Goal: Task Accomplishment & Management: Use online tool/utility

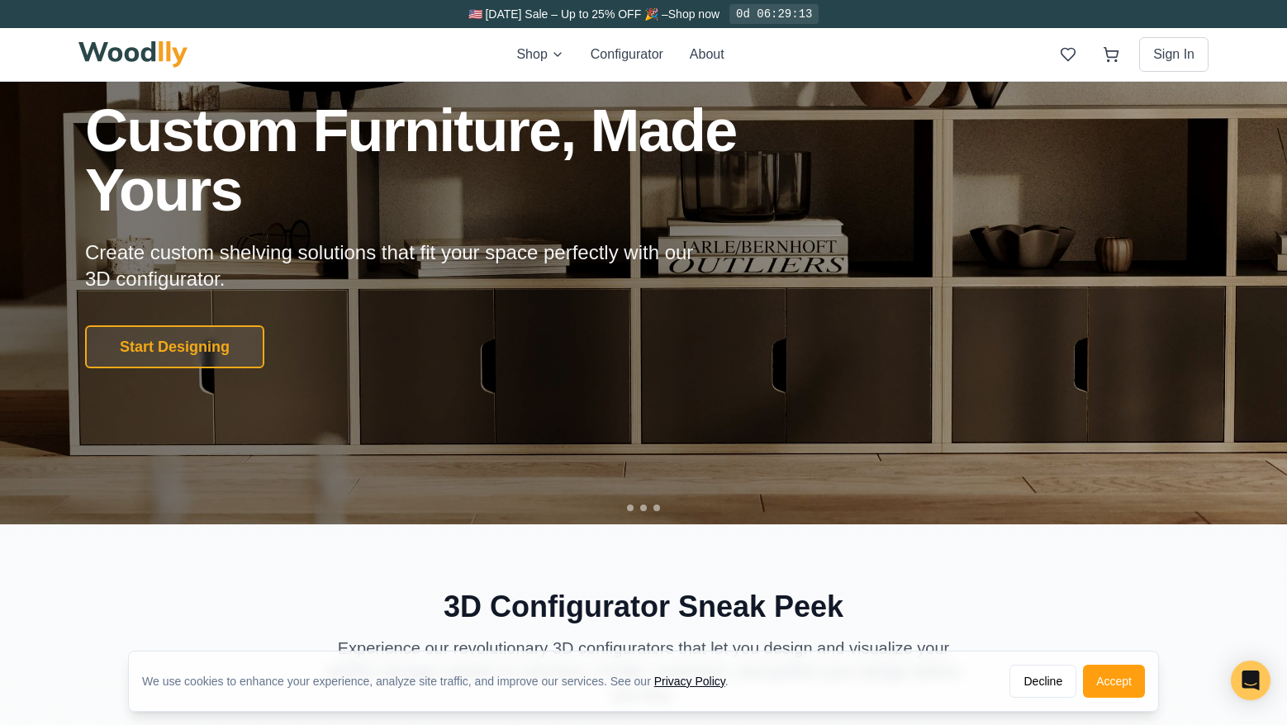
scroll to position [165, 0]
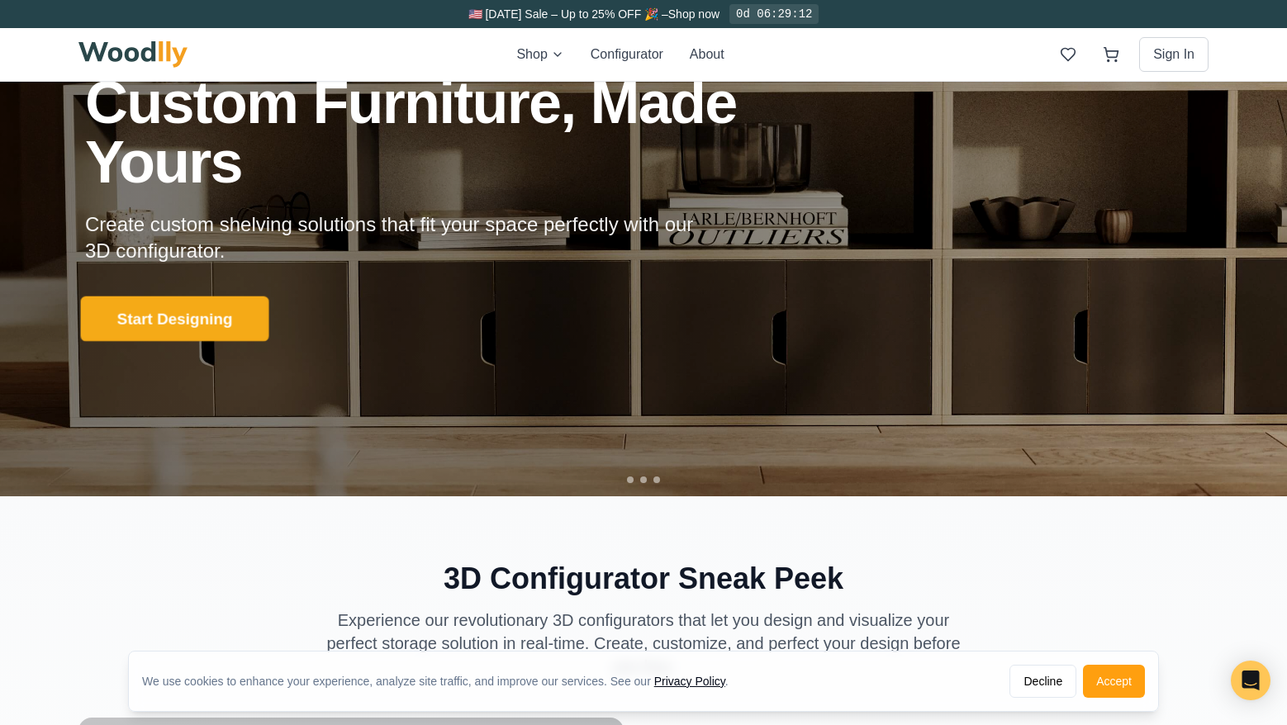
click at [238, 328] on button "Start Designing" at bounding box center [175, 319] width 188 height 45
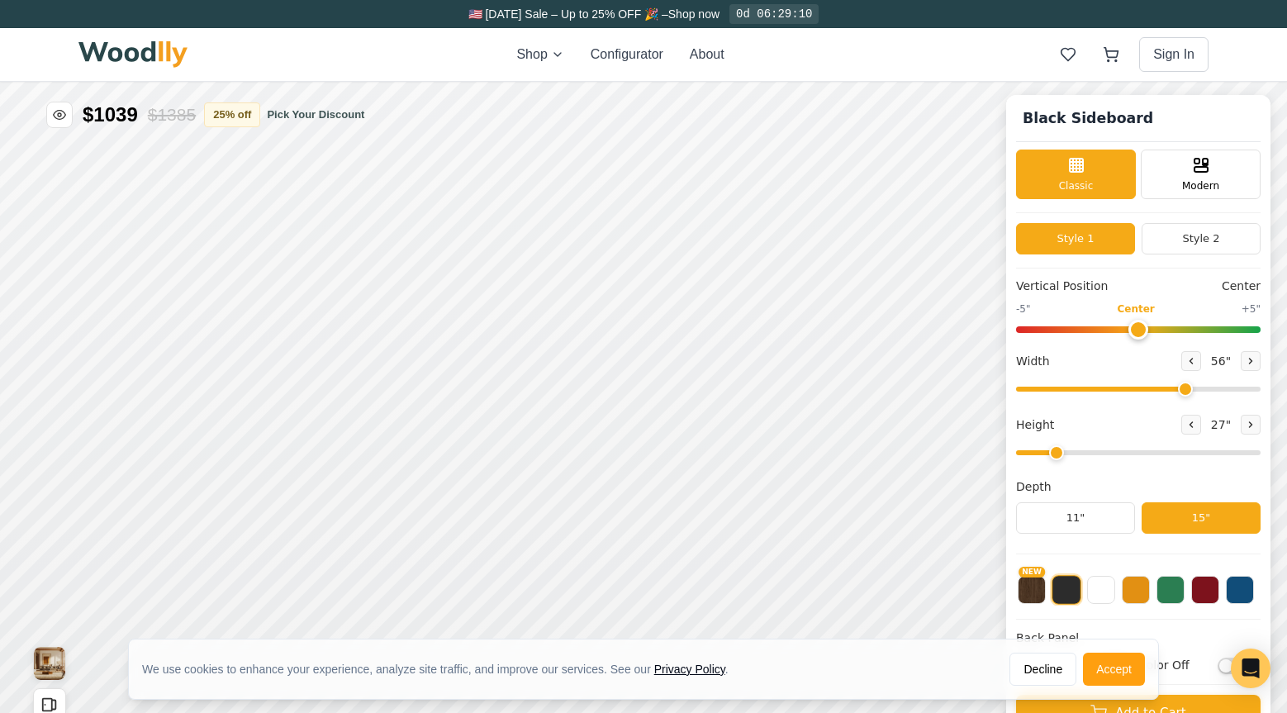
type input "56"
type input "2"
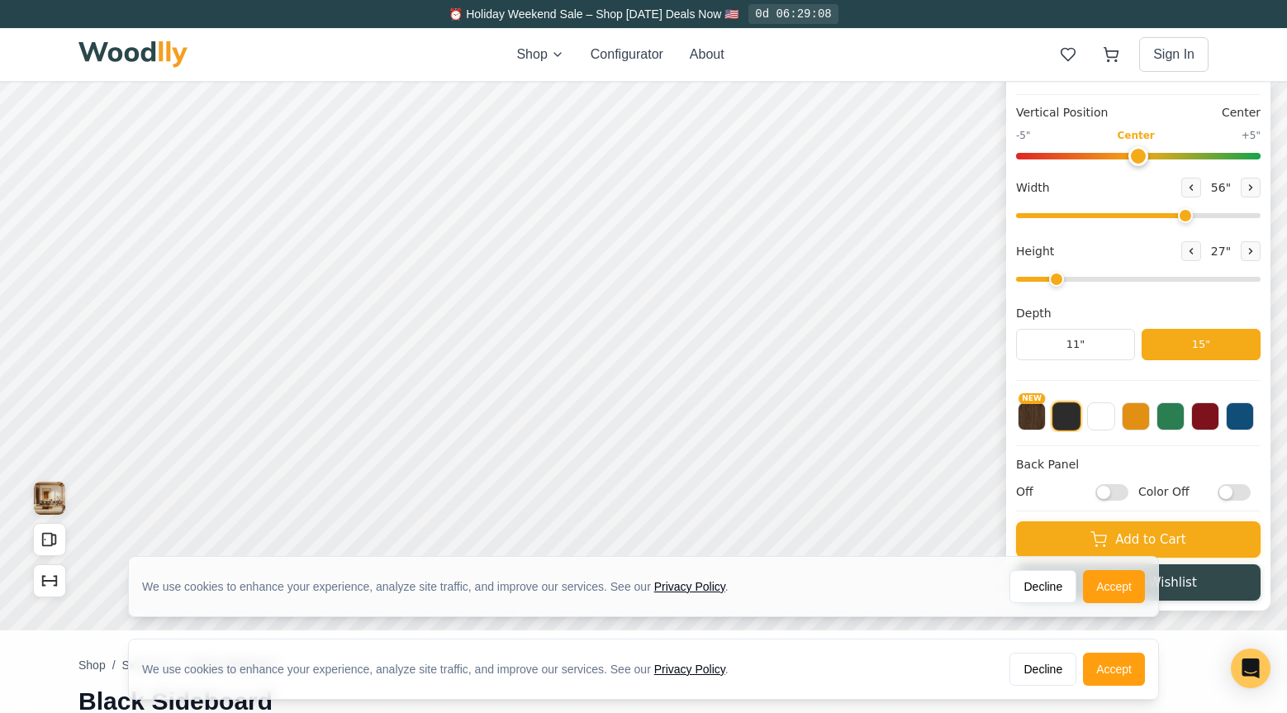
scroll to position [10, 0]
click at [1043, 416] on button "NEW" at bounding box center [1032, 415] width 28 height 28
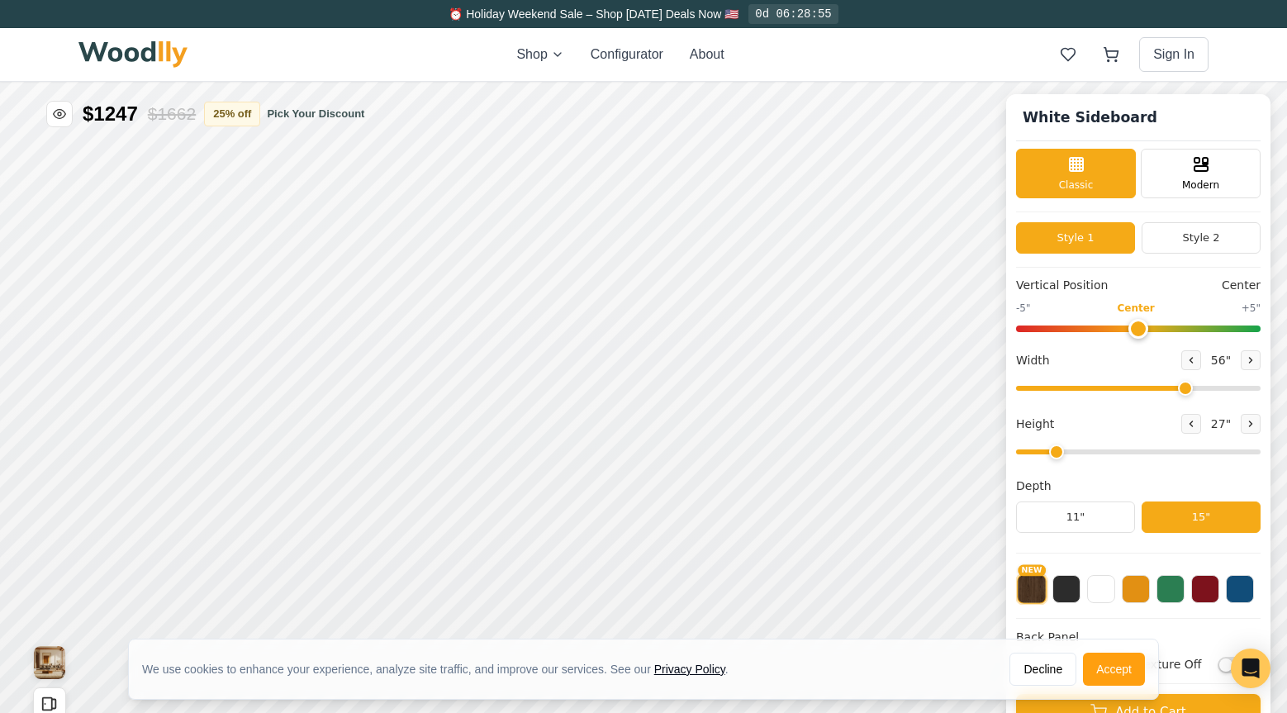
scroll to position [0, 0]
click at [238, 117] on button "25 % off" at bounding box center [232, 114] width 56 height 25
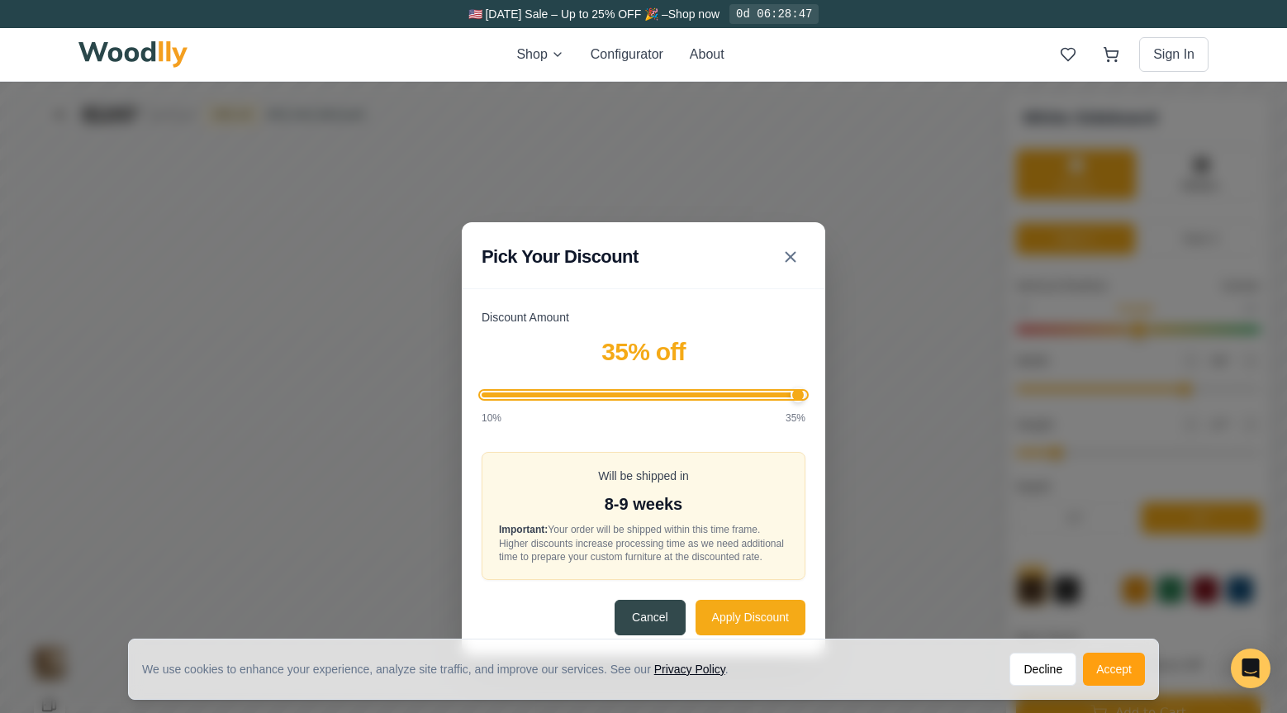
drag, startPoint x: 682, startPoint y: 395, endPoint x: 853, endPoint y: 423, distance: 174.1
type input "35"
click at [805, 397] on input "Discount Amount" at bounding box center [644, 394] width 324 height 5
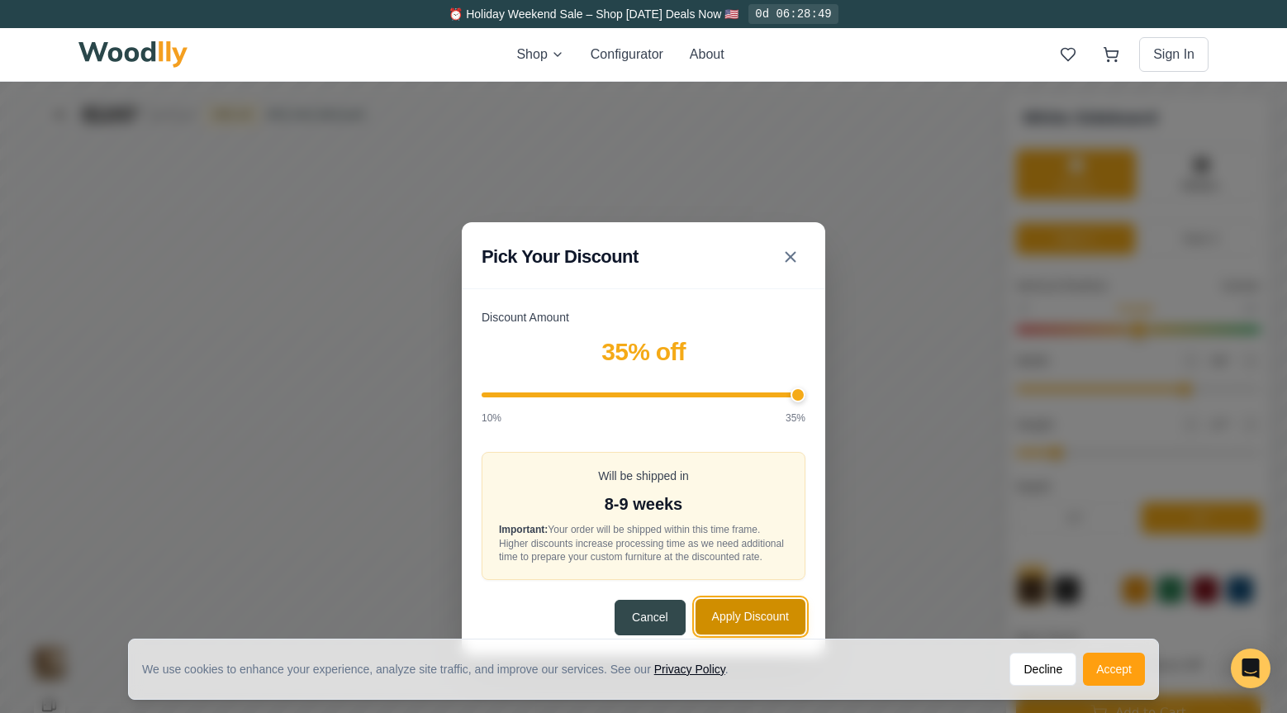
click at [777, 617] on button "Apply Discount" at bounding box center [751, 617] width 110 height 36
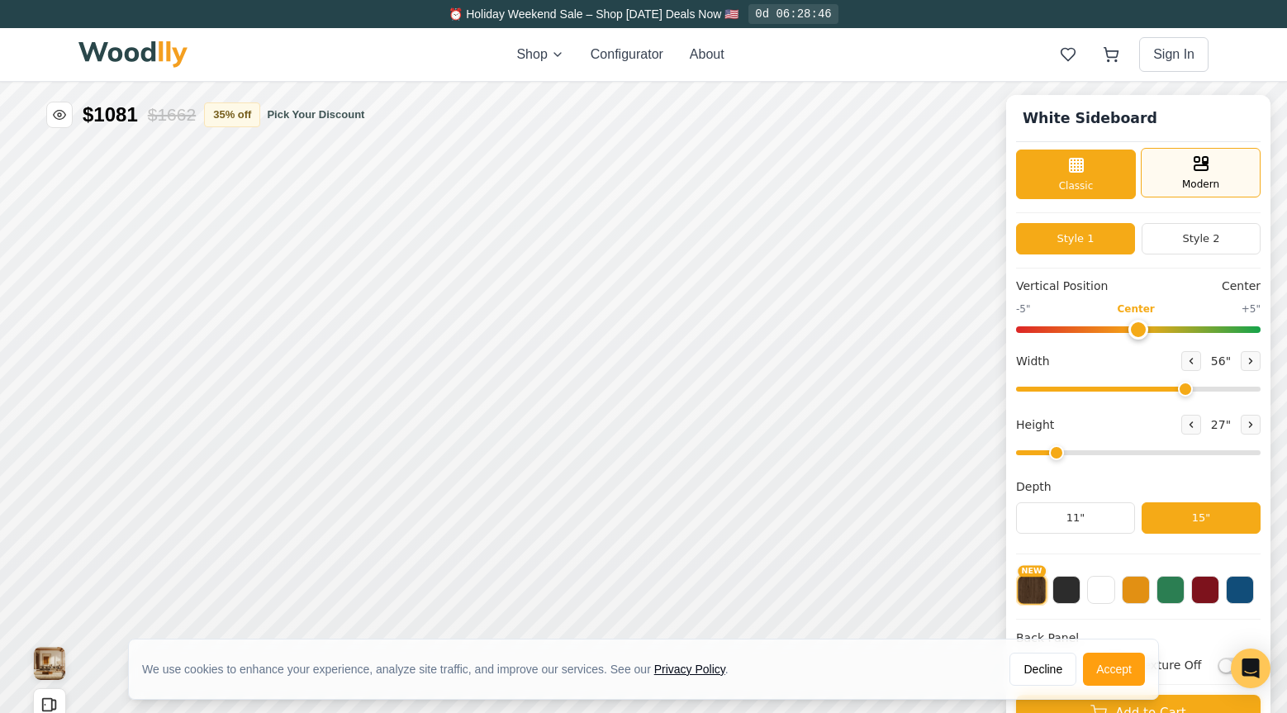
click at [1230, 165] on div "Modern" at bounding box center [1201, 173] width 120 height 50
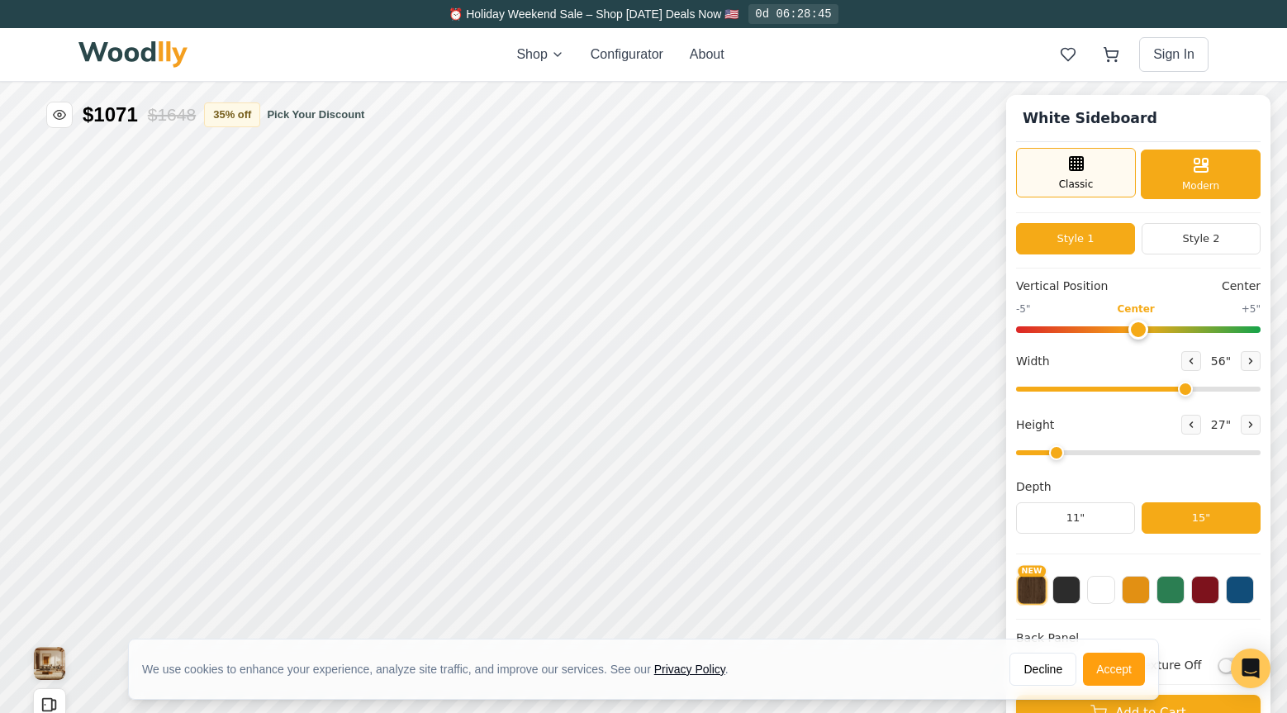
click at [1097, 170] on div "Classic" at bounding box center [1076, 173] width 120 height 50
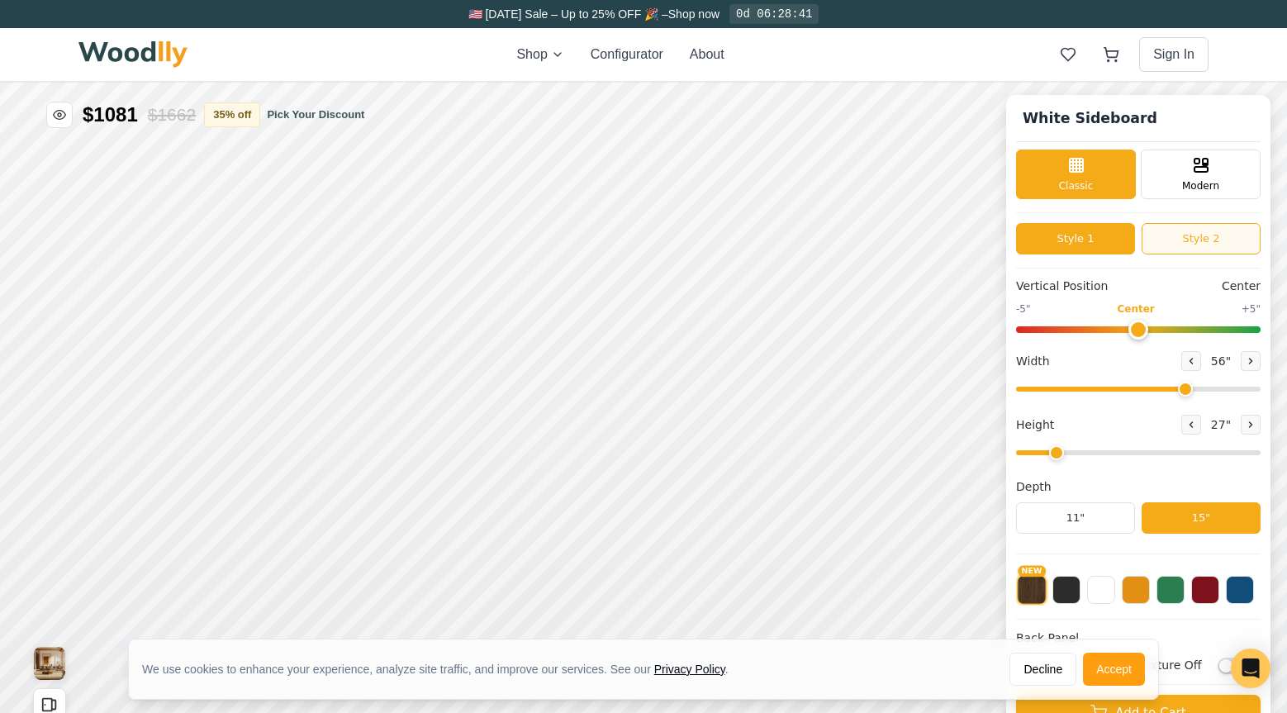
click at [1203, 229] on button "Style 2" at bounding box center [1201, 238] width 119 height 31
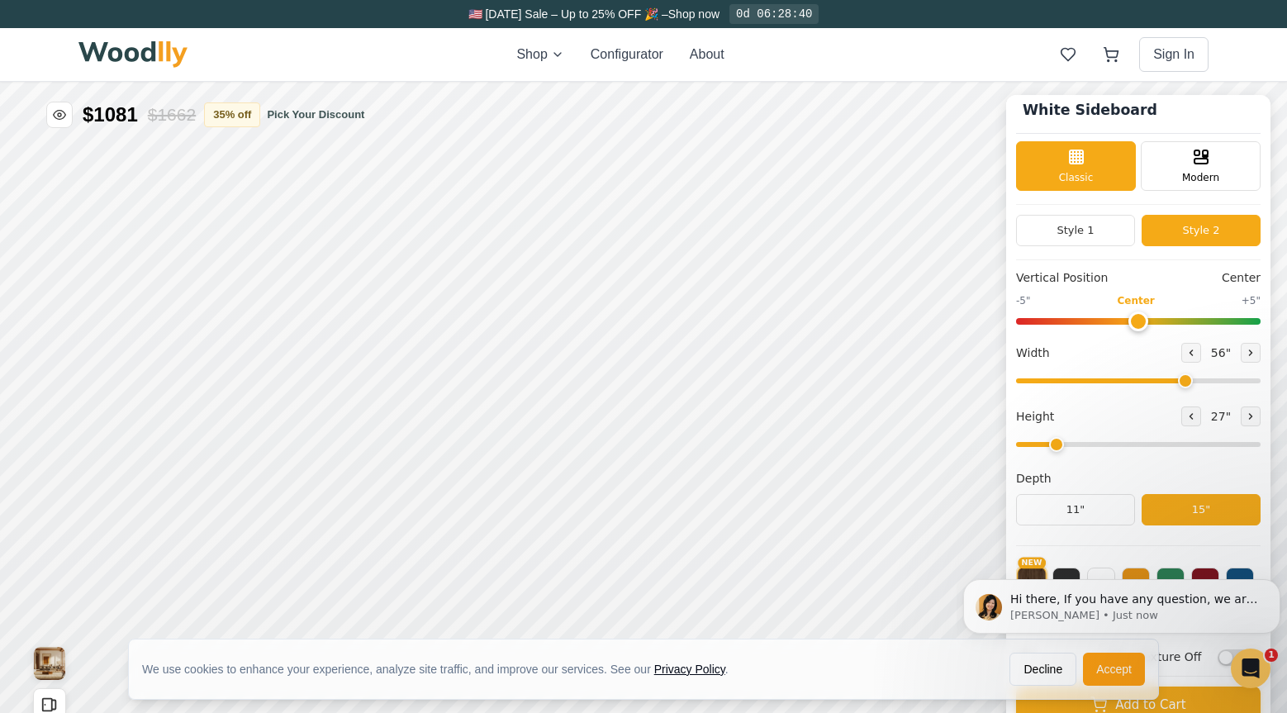
scroll to position [10, 0]
click at [1098, 238] on button "Style 1" at bounding box center [1075, 230] width 119 height 31
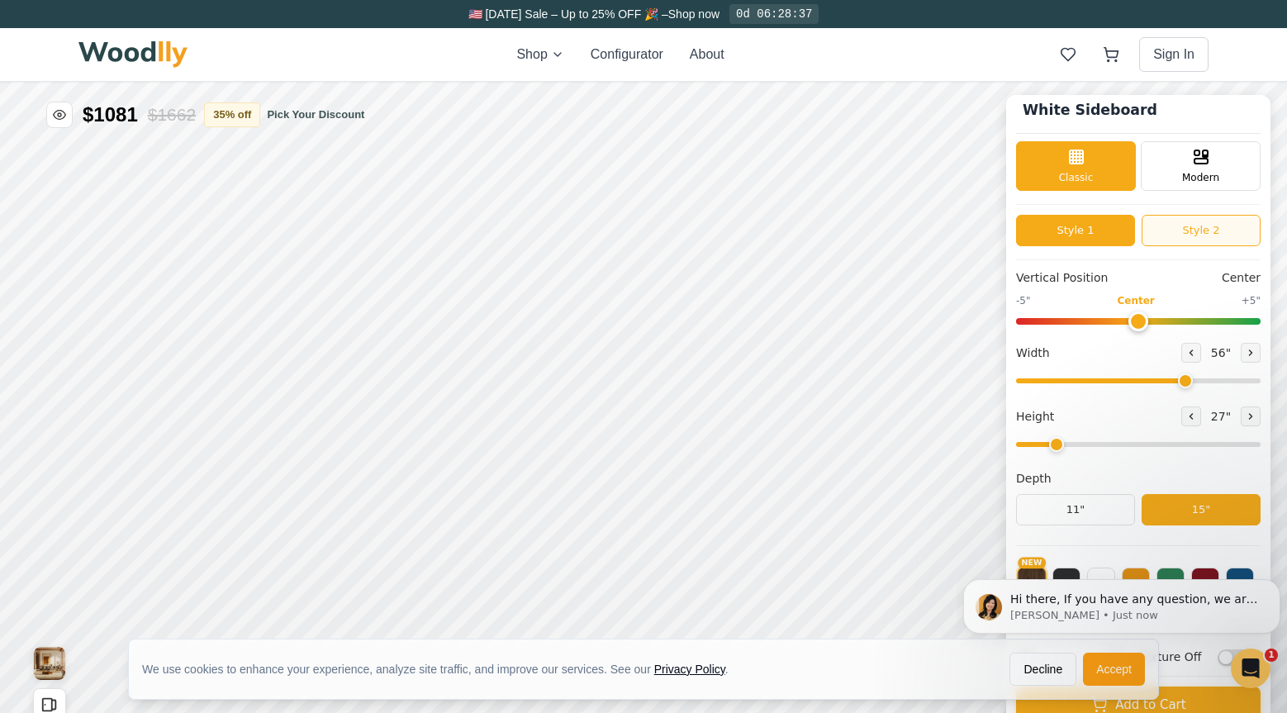
click at [1228, 222] on button "Style 2" at bounding box center [1201, 230] width 119 height 31
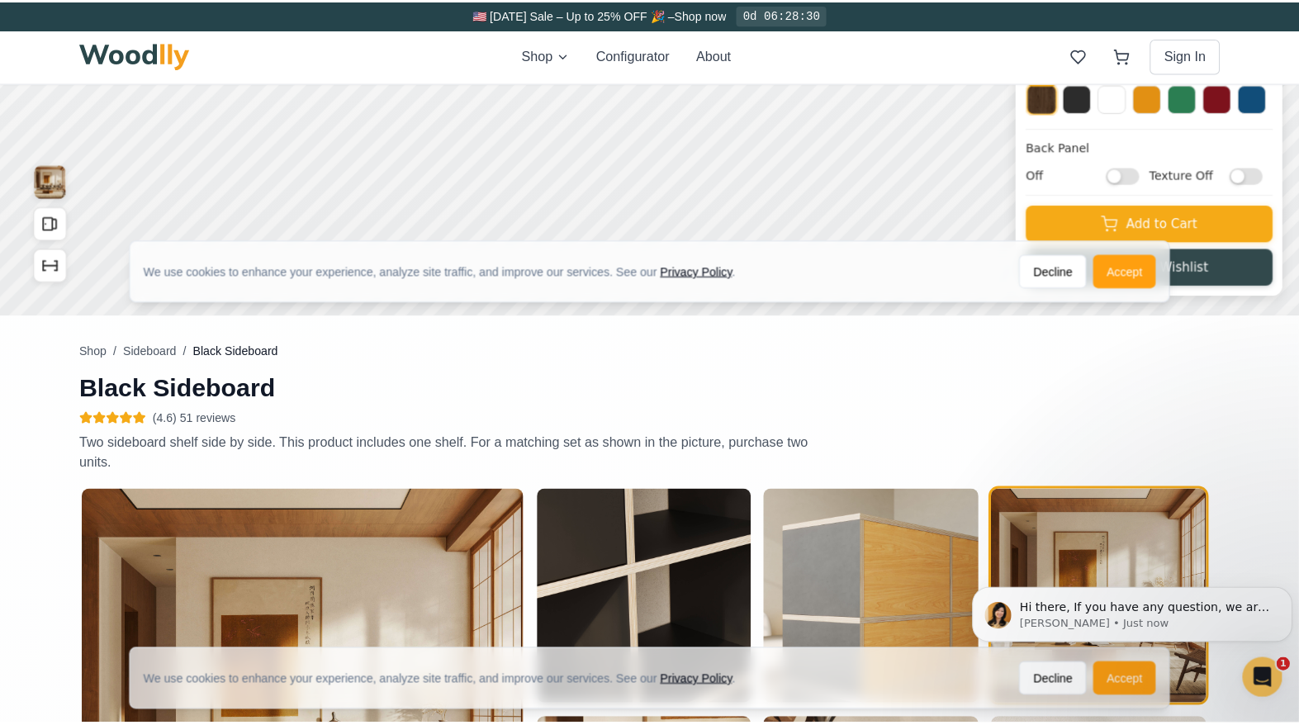
scroll to position [413, 0]
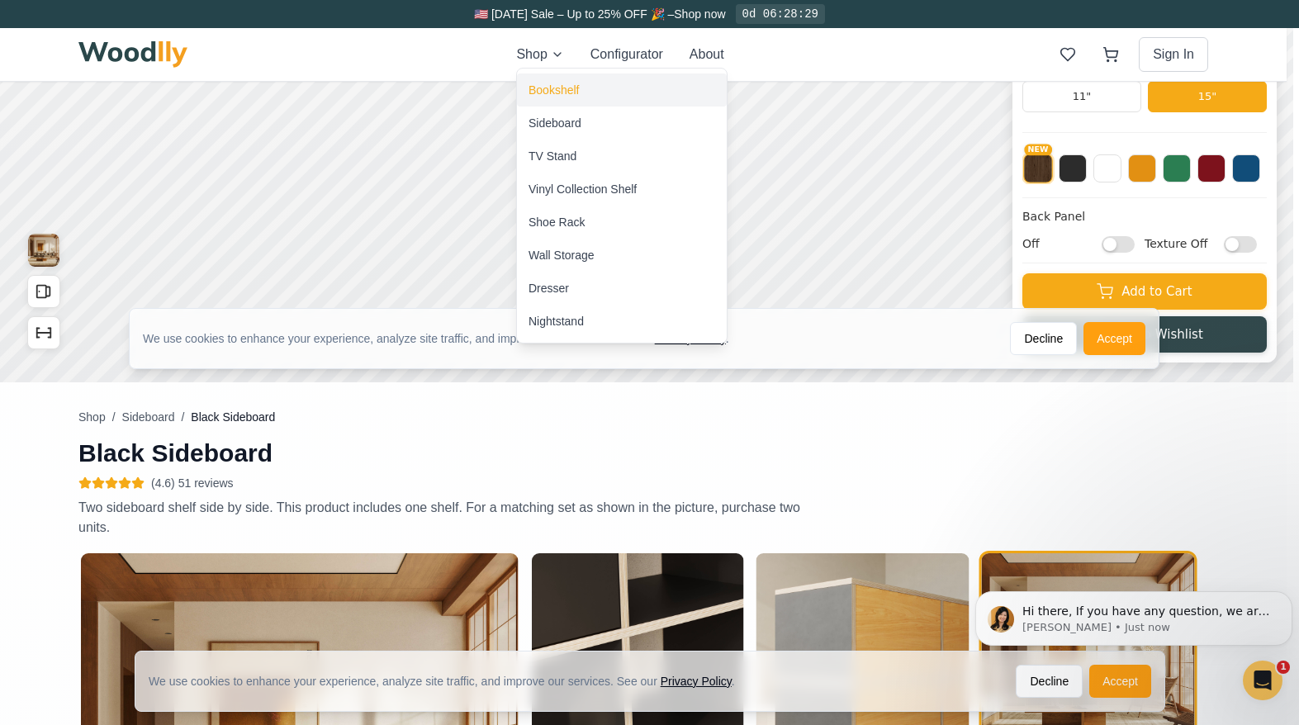
click at [558, 84] on div "Bookshelf" at bounding box center [554, 90] width 50 height 17
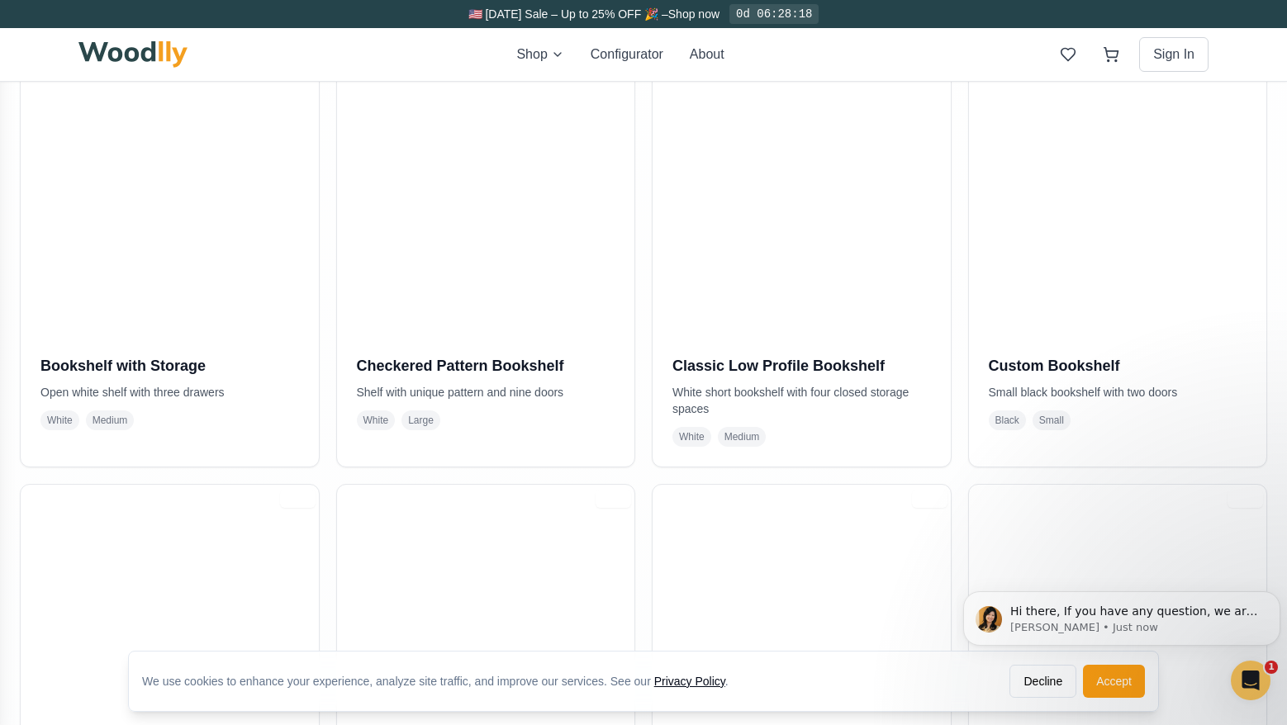
scroll to position [413, 0]
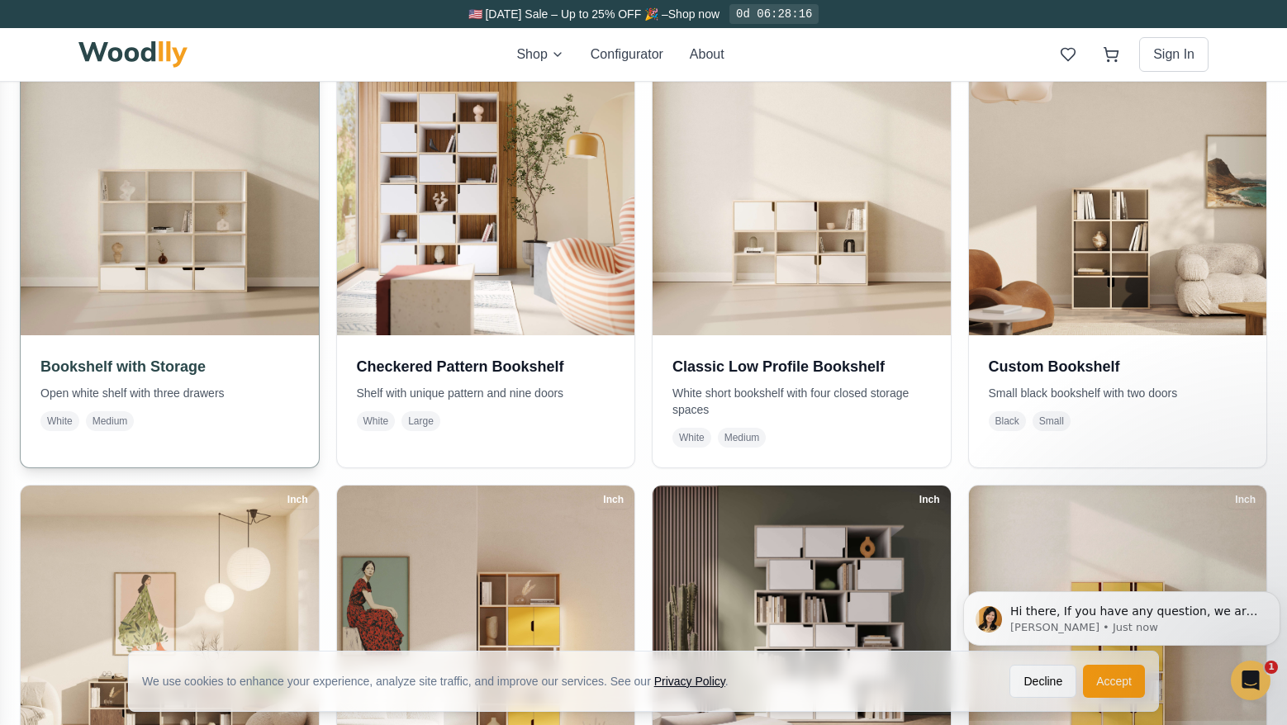
click at [191, 277] on img at bounding box center [169, 186] width 313 height 313
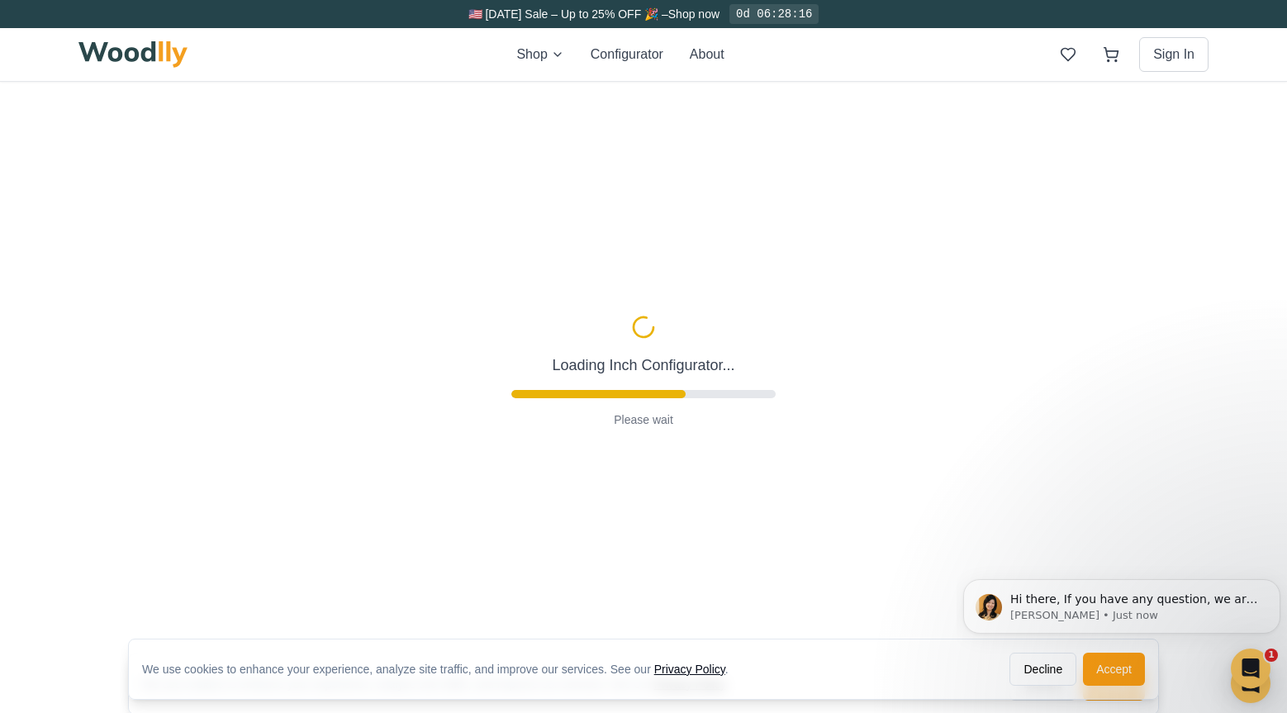
scroll to position [83, 0]
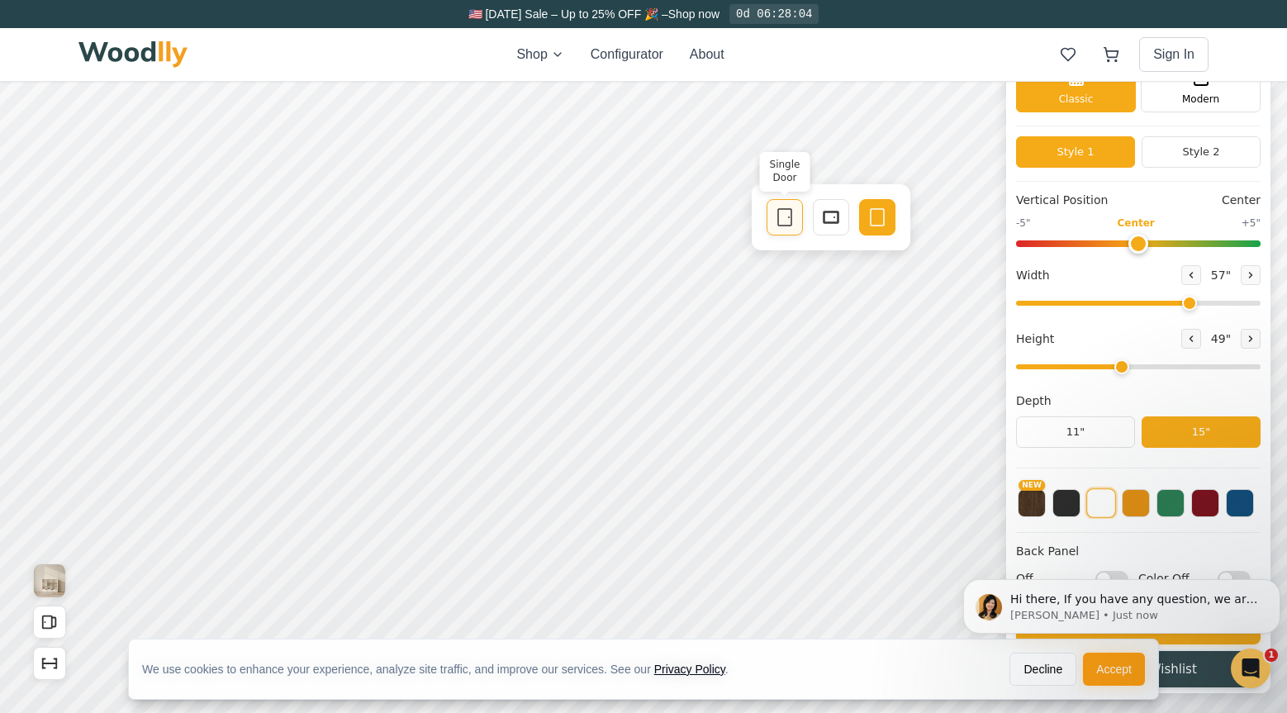
click at [791, 221] on rect at bounding box center [784, 217] width 13 height 17
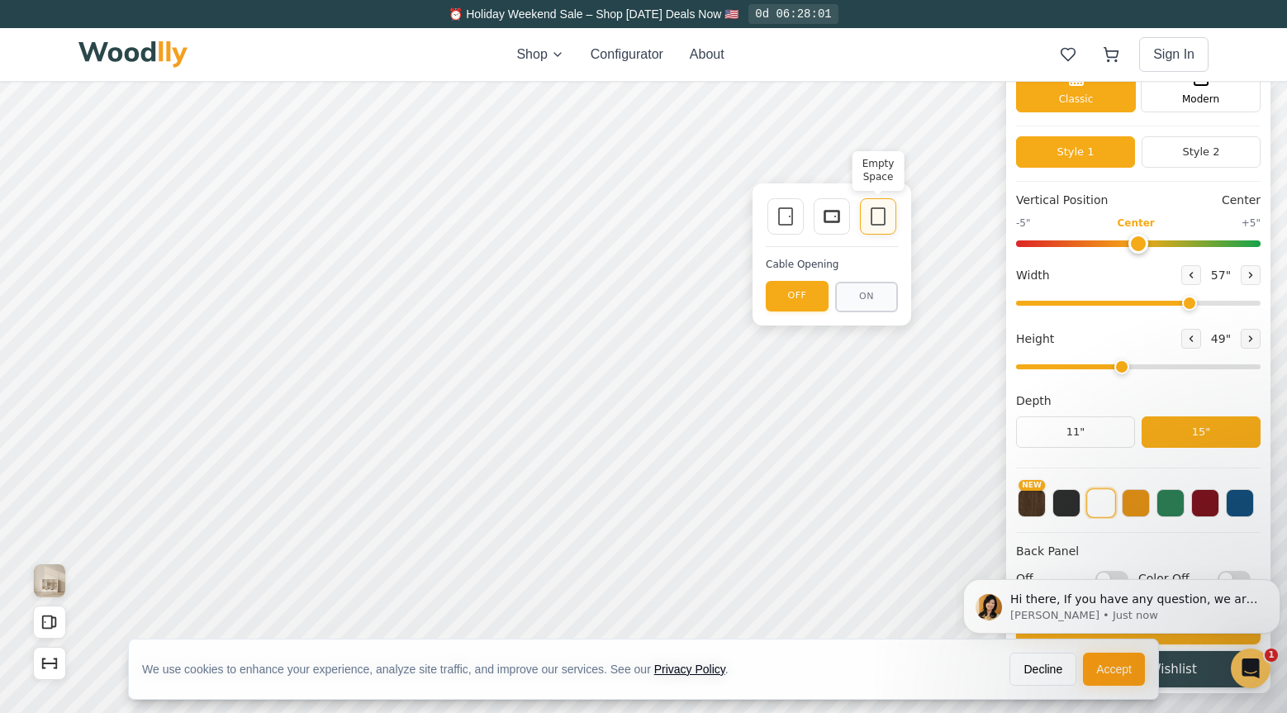
click at [872, 221] on rect at bounding box center [878, 216] width 13 height 17
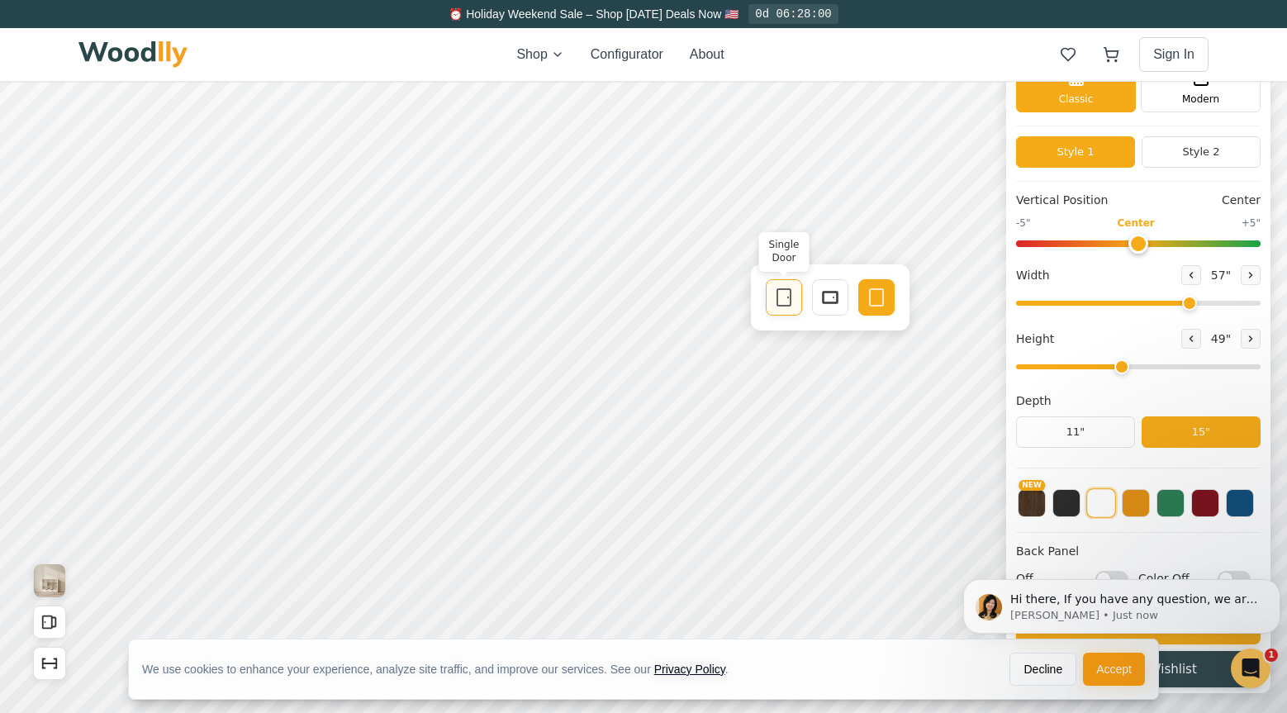
click at [778, 300] on icon at bounding box center [784, 297] width 20 height 20
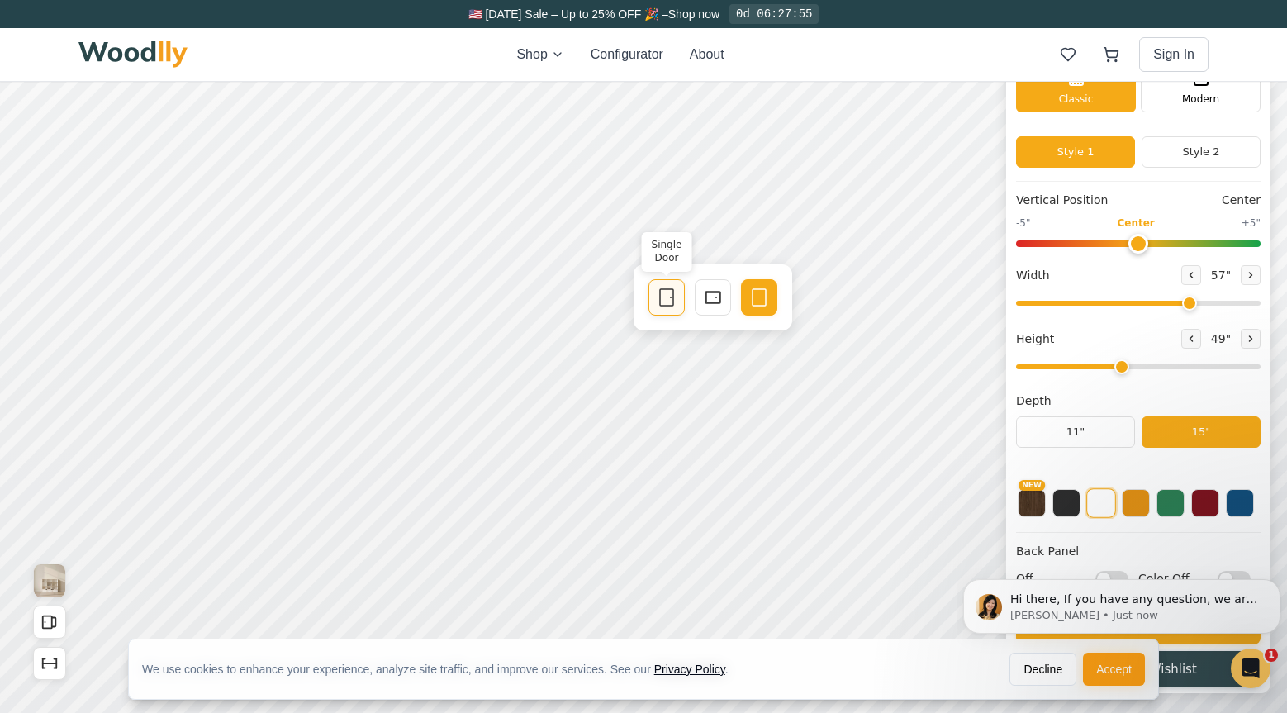
click at [664, 298] on icon at bounding box center [667, 297] width 20 height 20
click at [542, 297] on icon at bounding box center [548, 297] width 20 height 20
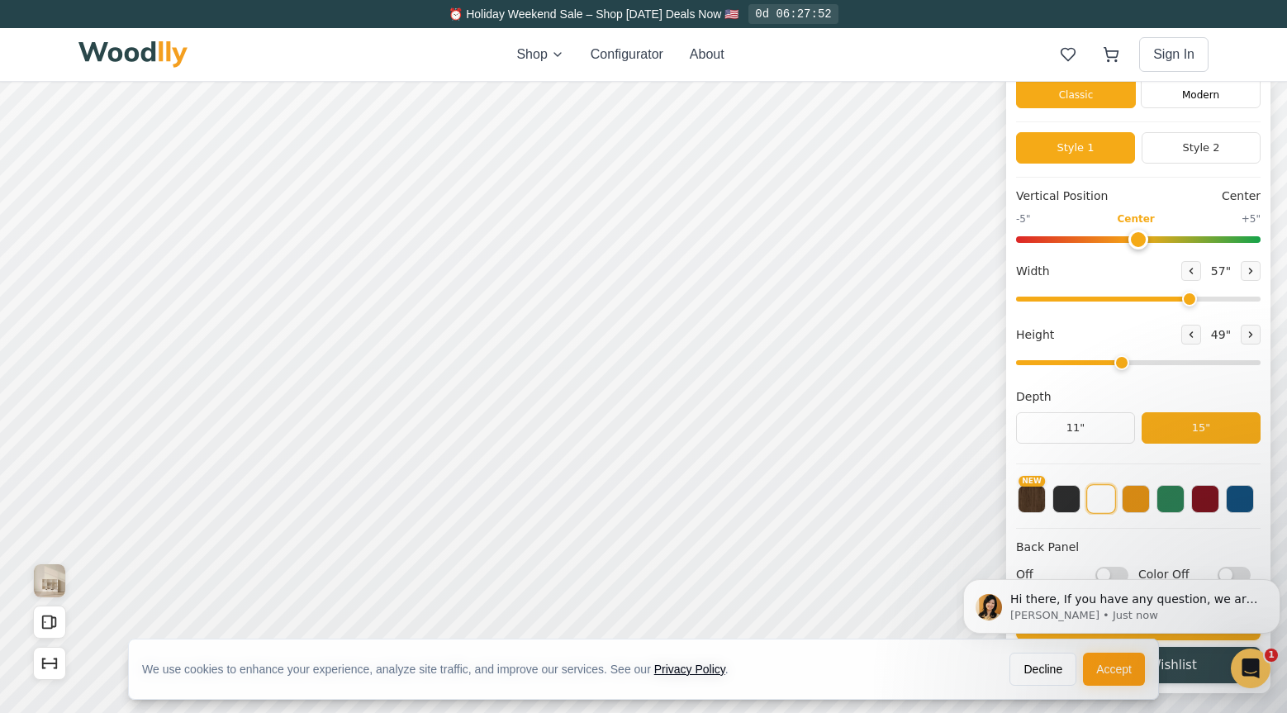
scroll to position [6, 0]
click at [1046, 504] on button "NEW" at bounding box center [1032, 497] width 28 height 28
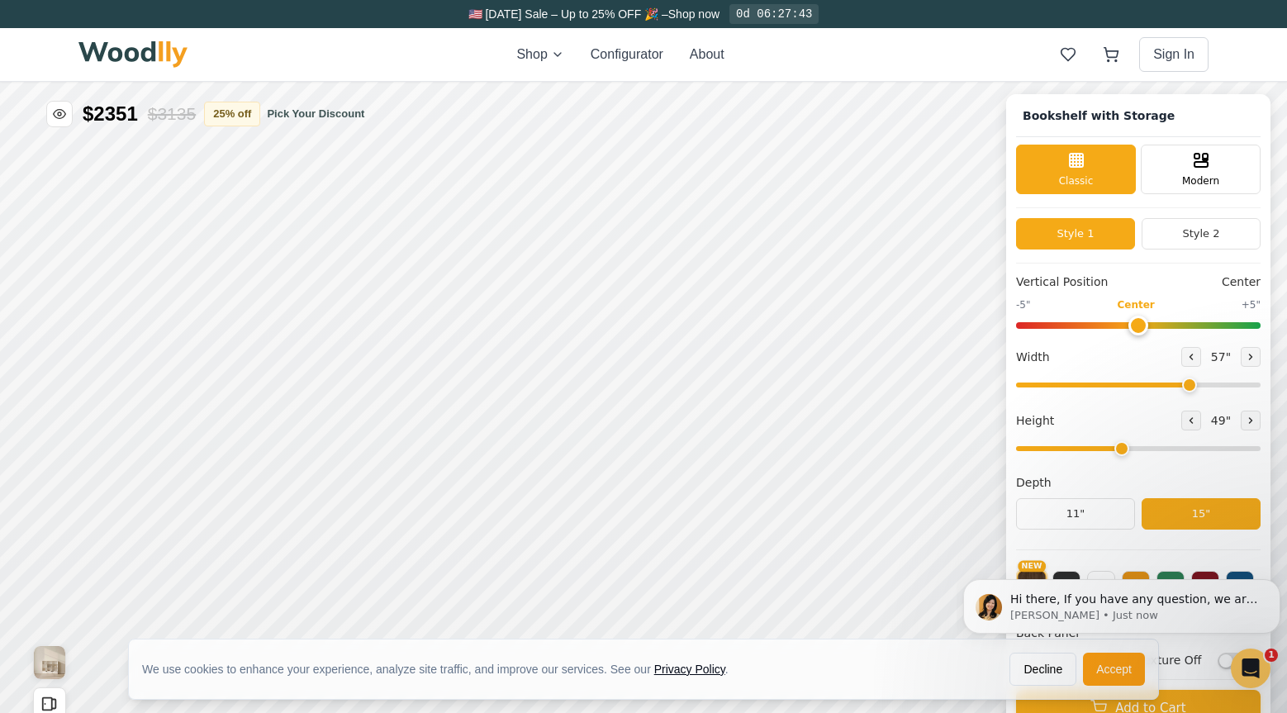
scroll to position [0, 0]
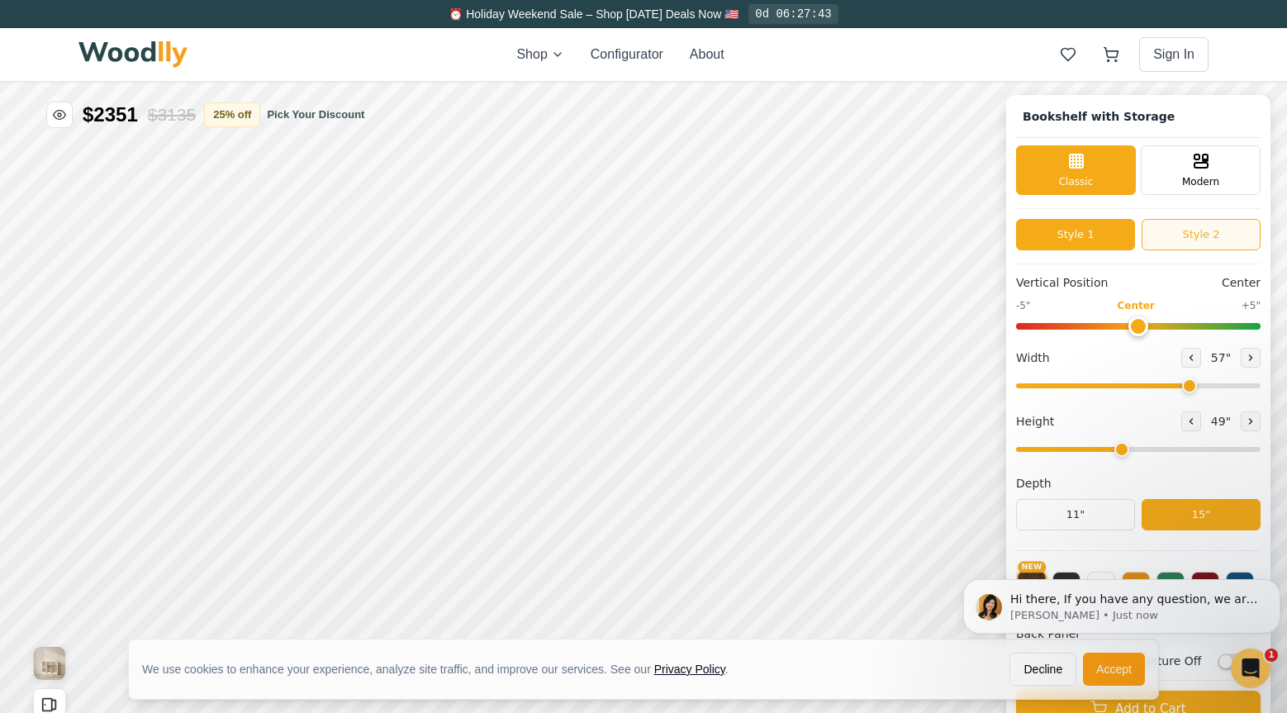
click at [1189, 235] on button "Style 2" at bounding box center [1201, 234] width 119 height 31
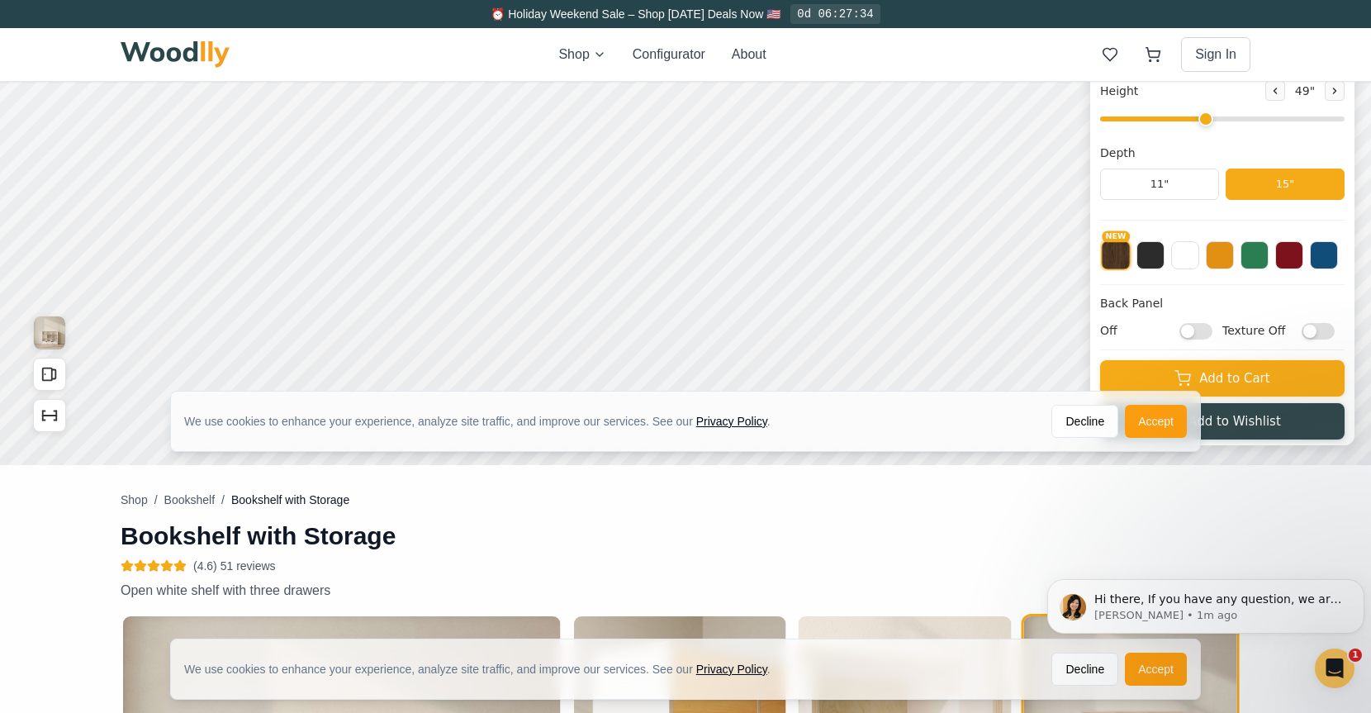
click at [1286, 334] on input "Texture Off" at bounding box center [1318, 331] width 33 height 17
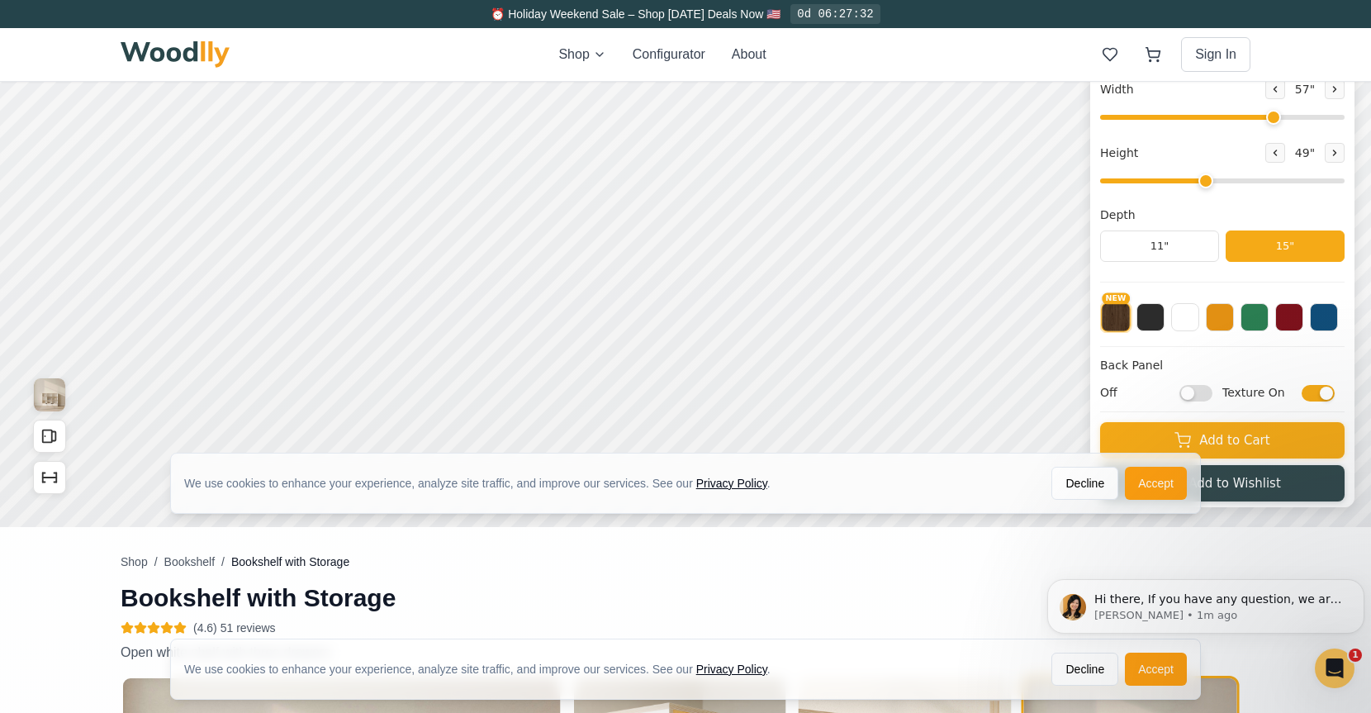
scroll to position [165, 0]
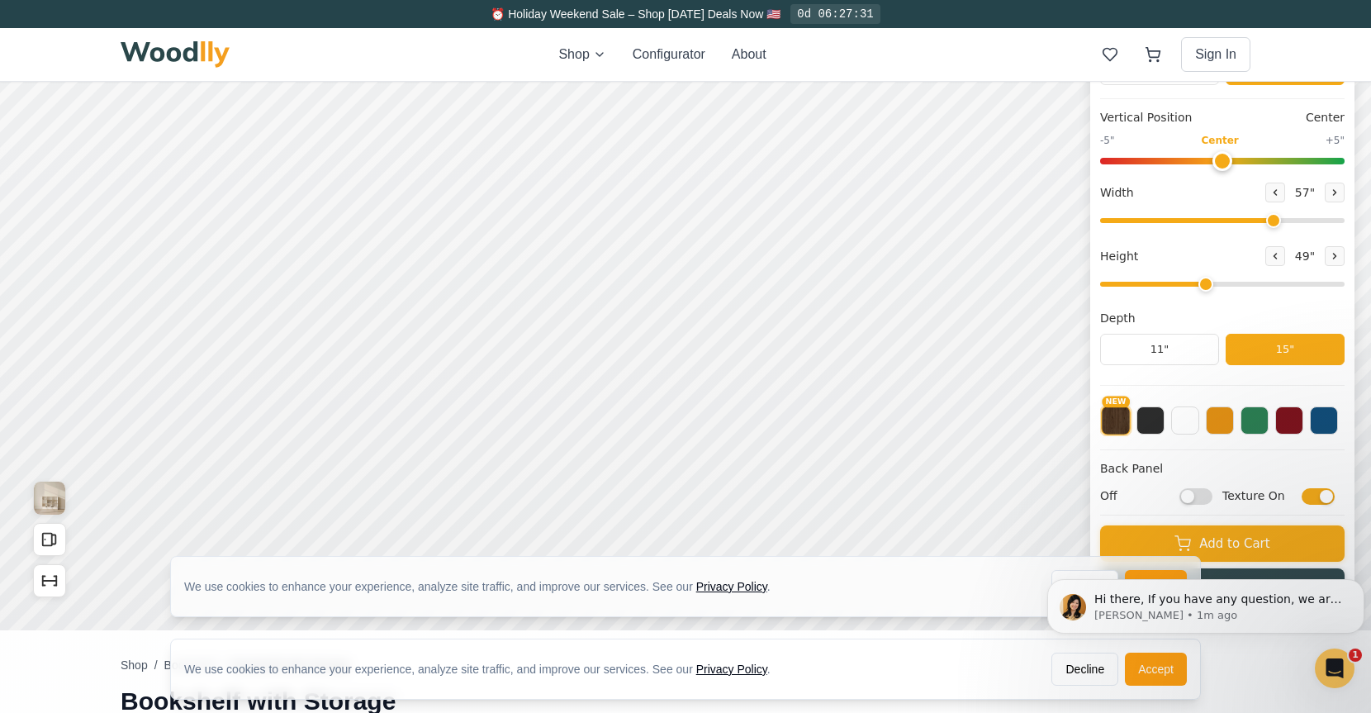
click at [1286, 498] on input "Texture On" at bounding box center [1318, 496] width 33 height 17
click at [1286, 498] on input "Texture Off" at bounding box center [1318, 496] width 33 height 17
checkbox input "true"
click at [1202, 497] on input "Off" at bounding box center [1196, 496] width 33 height 17
checkbox input "true"
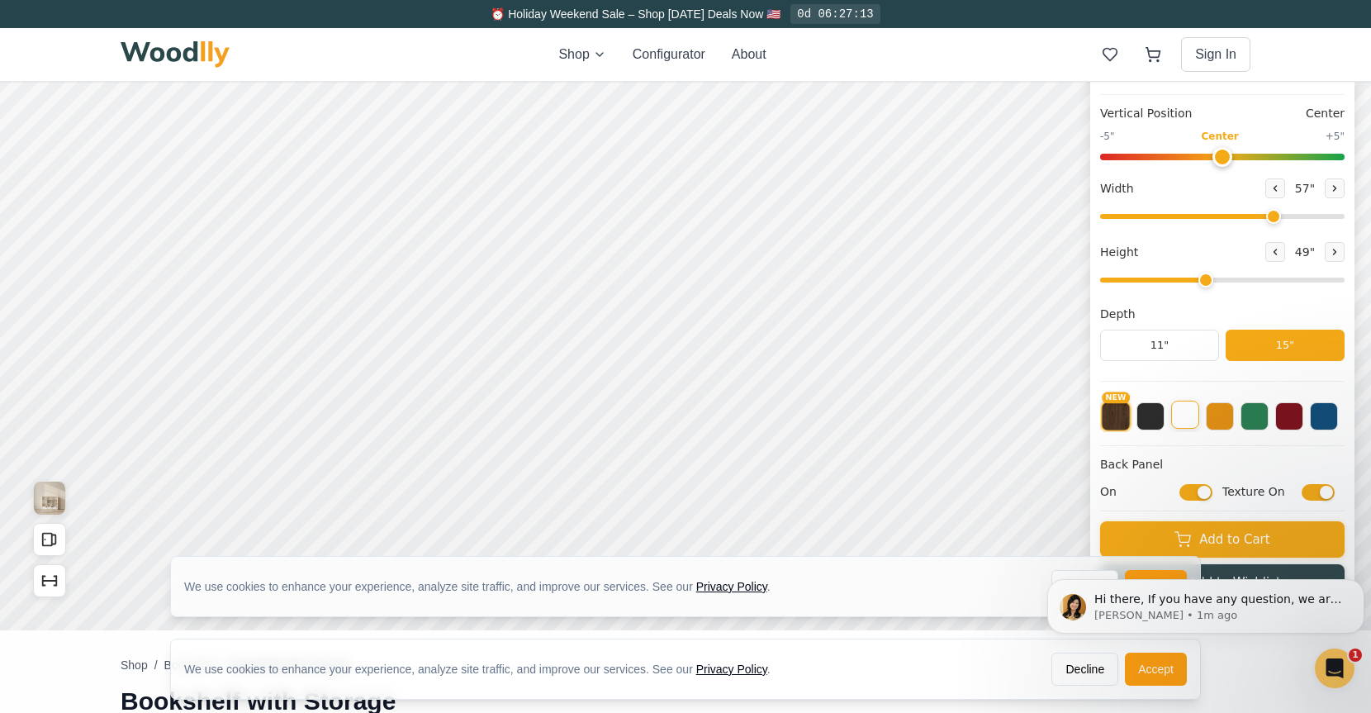
click at [1200, 420] on button at bounding box center [1185, 415] width 28 height 28
drag, startPoint x: 1312, startPoint y: 411, endPoint x: 1168, endPoint y: 416, distance: 143.9
click at [1168, 416] on div "NEW" at bounding box center [1222, 411] width 245 height 41
click at [1130, 425] on button "NEW" at bounding box center [1116, 415] width 28 height 28
click at [1180, 352] on button "11"" at bounding box center [1159, 345] width 119 height 31
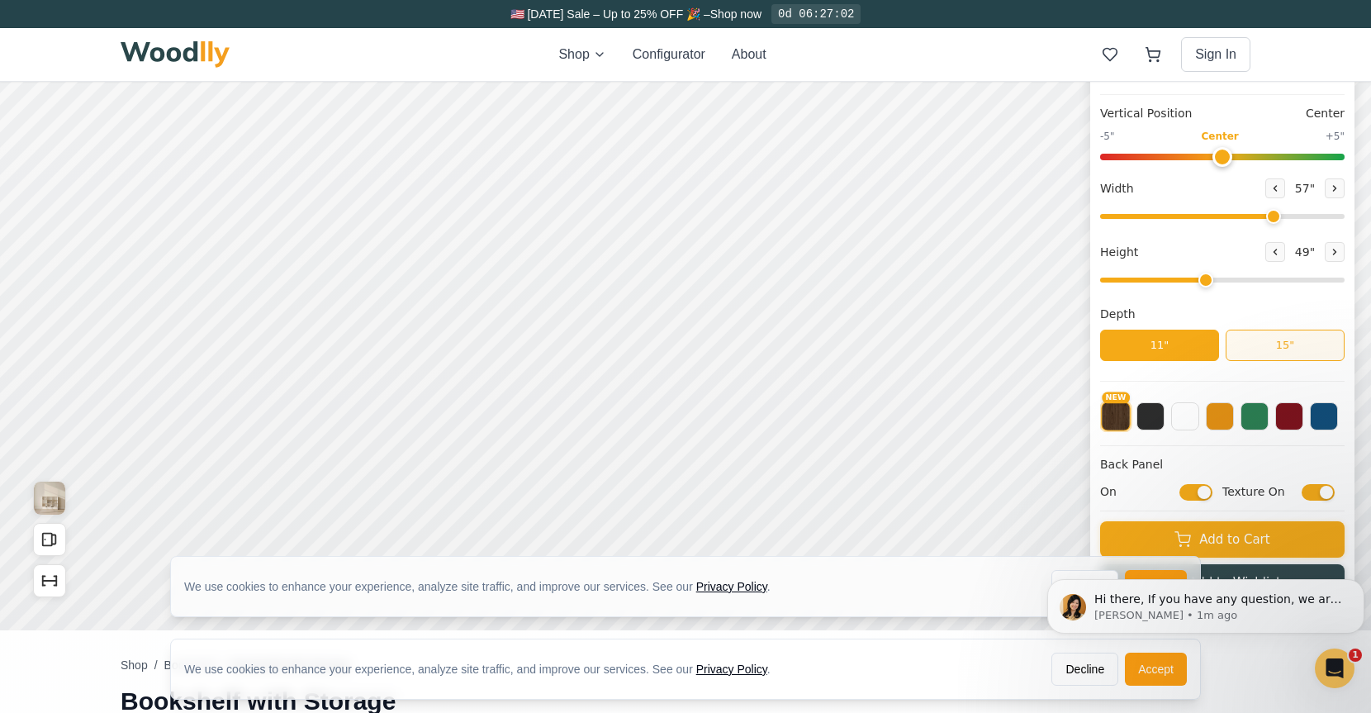
click at [1284, 348] on button "15"" at bounding box center [1285, 345] width 119 height 31
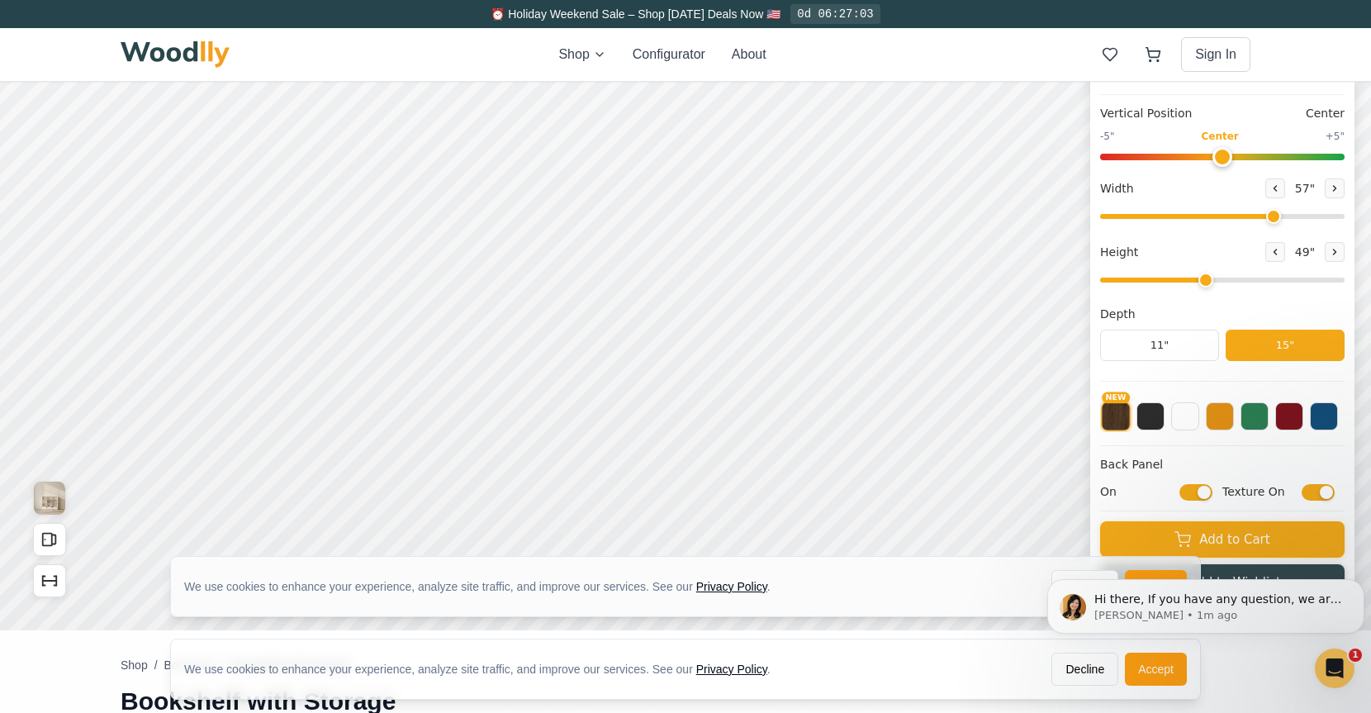
drag, startPoint x: 1254, startPoint y: 421, endPoint x: 1177, endPoint y: 461, distance: 86.5
click at [1174, 462] on div "Bookshelf with Storage Classic Modern Style 1 Style 2 Vertical Position Center …" at bounding box center [1222, 270] width 264 height 681
click at [1233, 422] on button at bounding box center [1220, 415] width 28 height 28
click at [1217, 417] on button at bounding box center [1220, 416] width 30 height 30
click at [1200, 418] on button at bounding box center [1185, 415] width 28 height 28
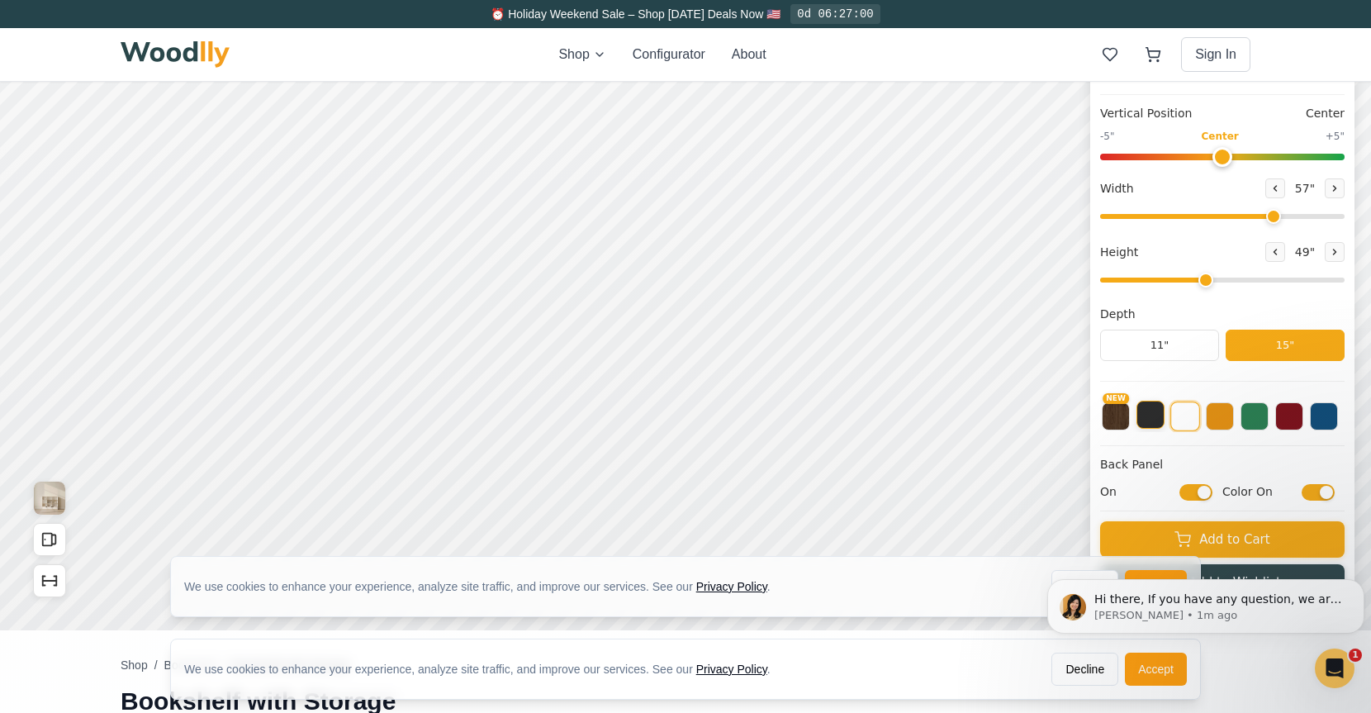
click at [1155, 416] on button at bounding box center [1151, 415] width 28 height 28
click at [1126, 417] on button "NEW" at bounding box center [1116, 415] width 28 height 28
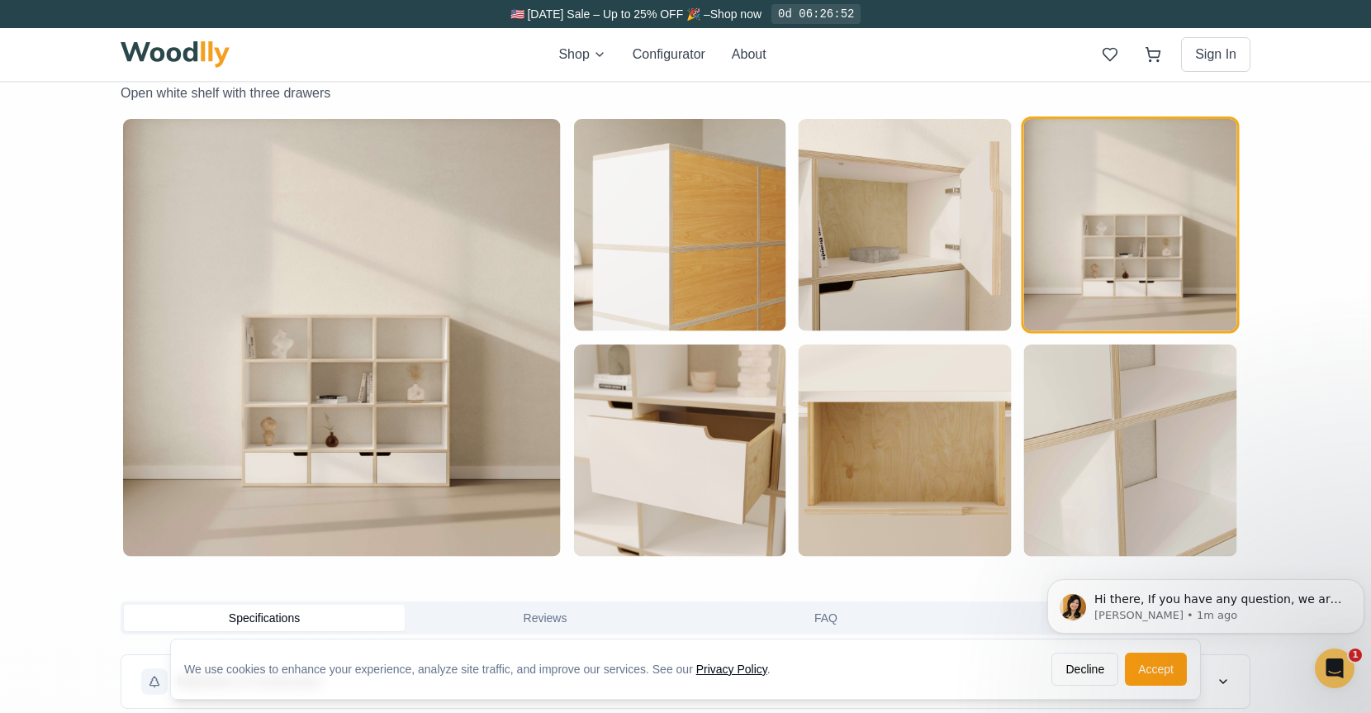
scroll to position [826, 0]
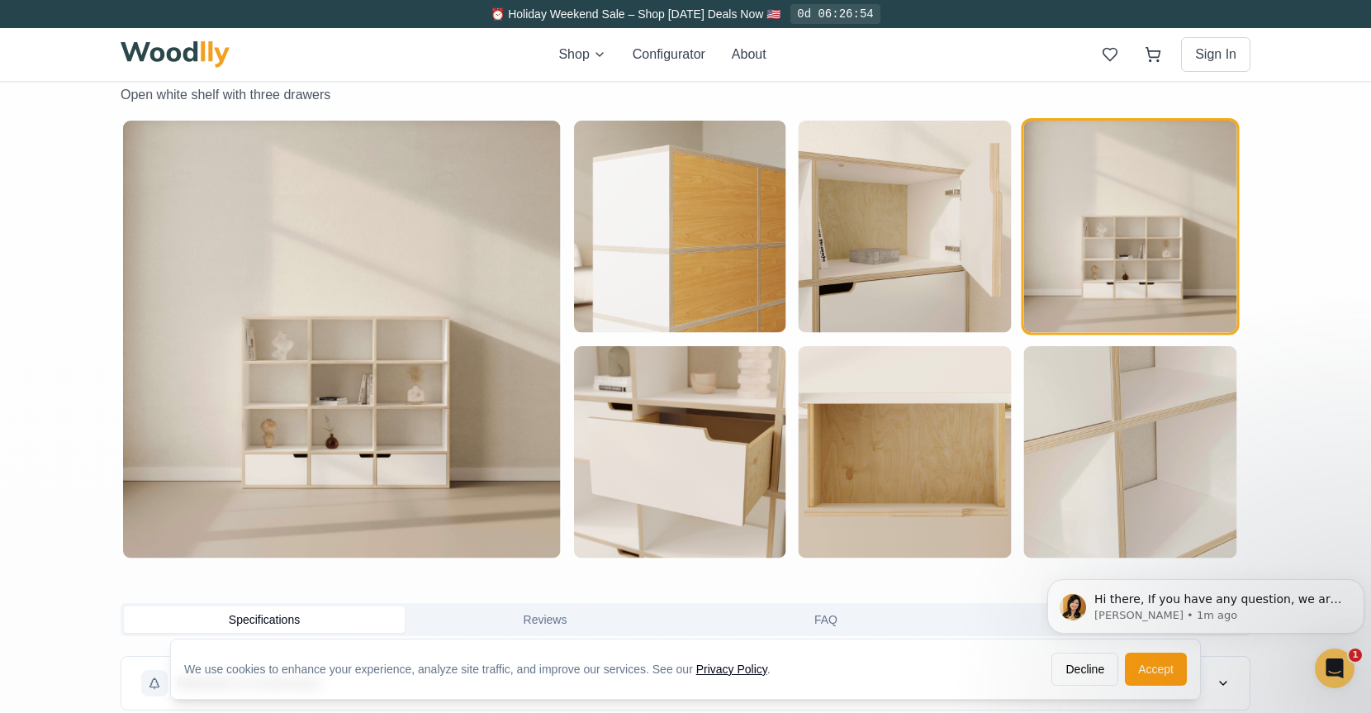
click at [753, 221] on img "button" at bounding box center [679, 227] width 212 height 212
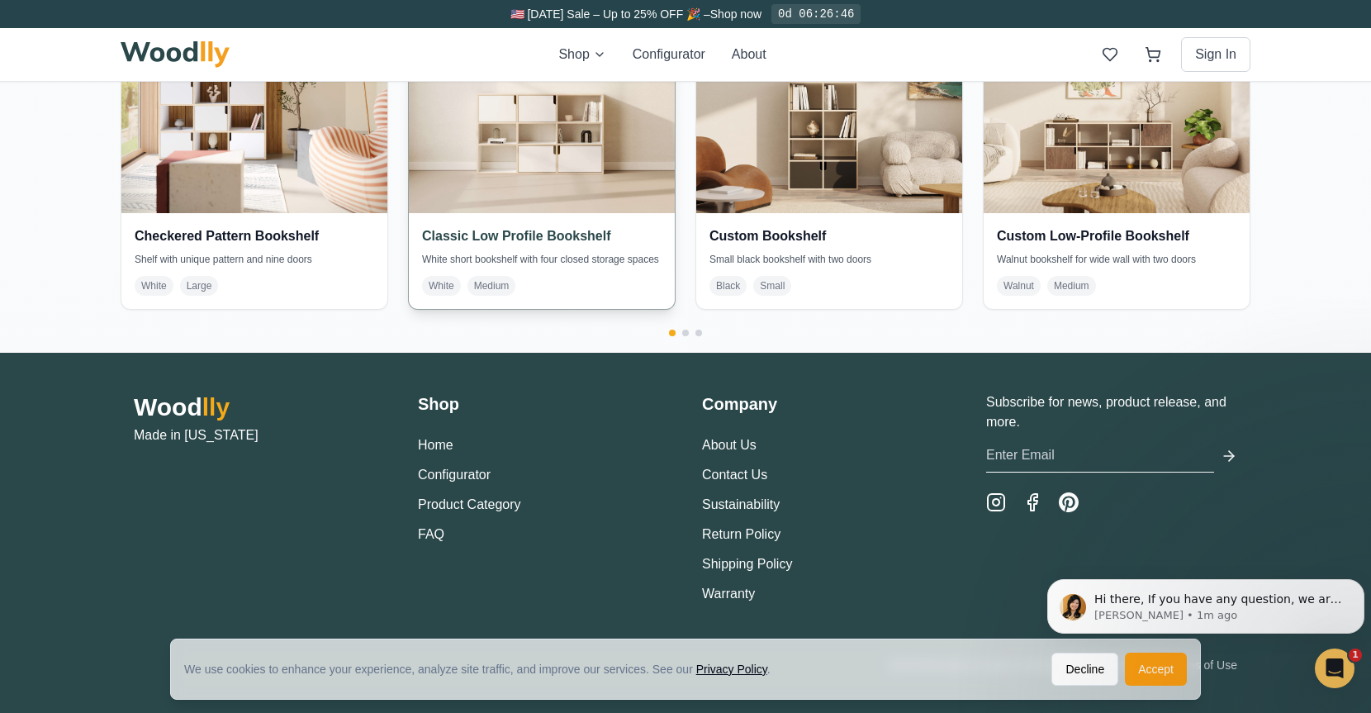
scroll to position [3749, 0]
